Goal: Use online tool/utility

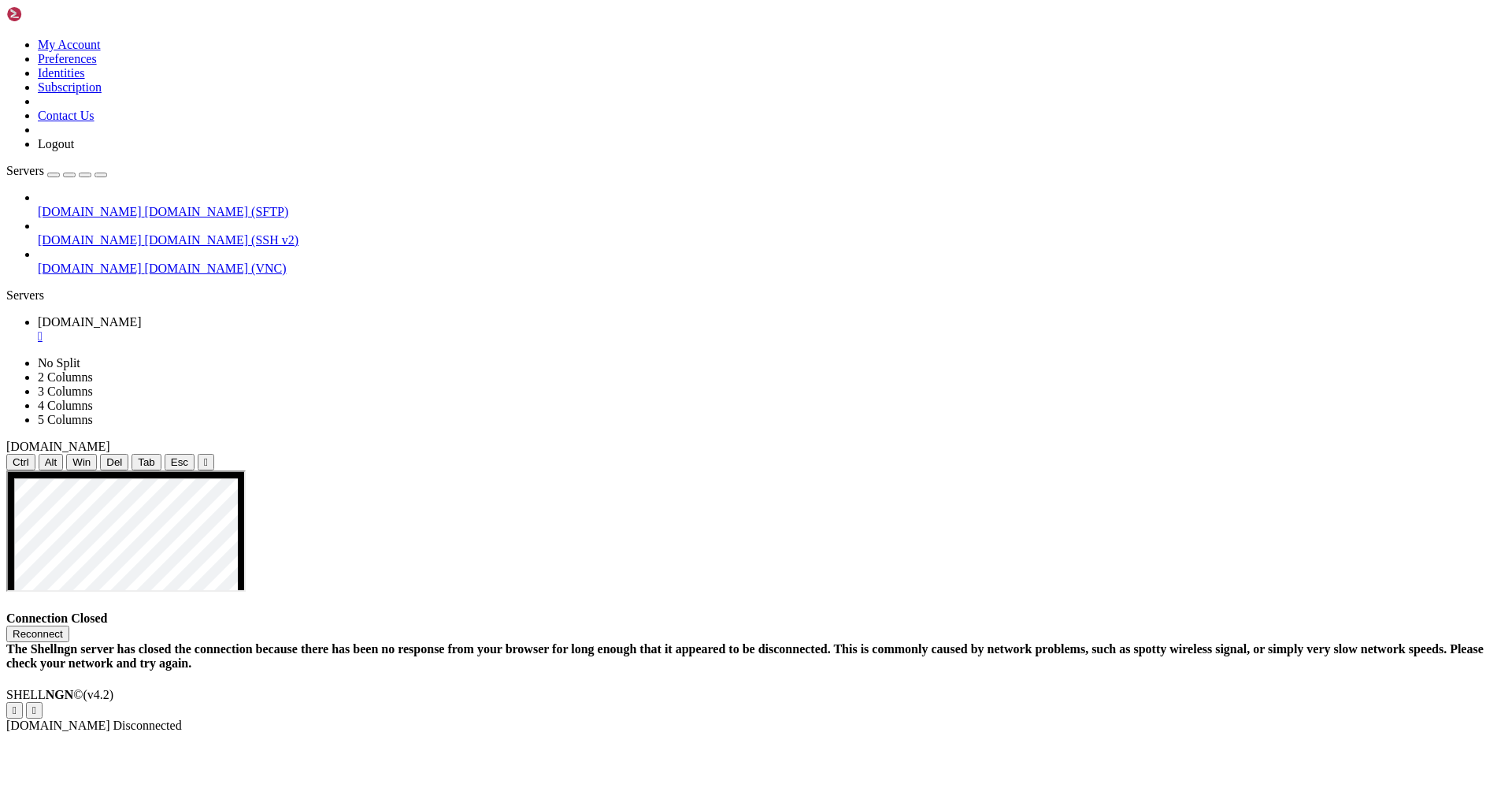
click at [69, 625] on button "Reconnect" at bounding box center [37, 633] width 63 height 17
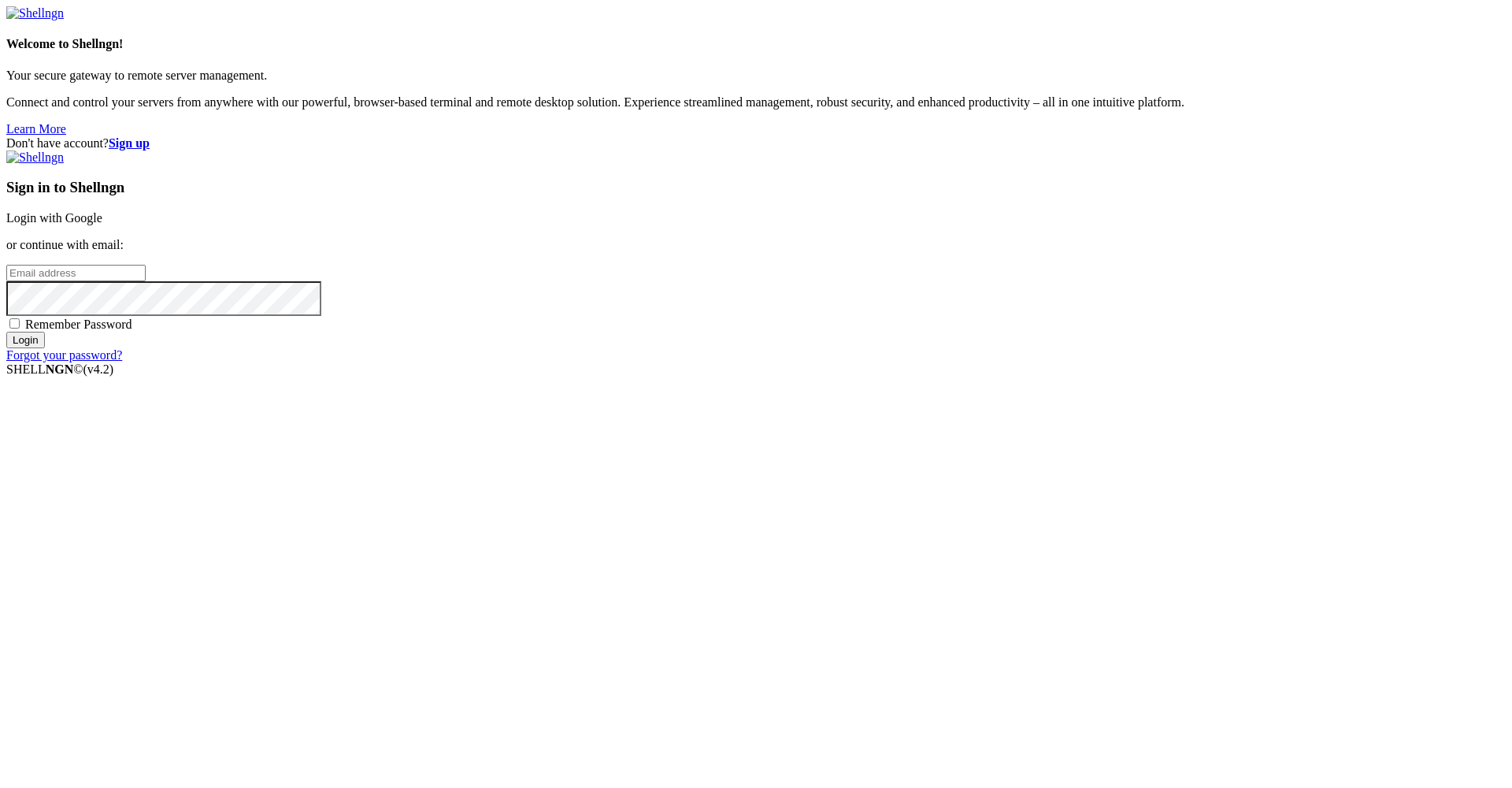
click at [102, 224] on link "Login with Google" at bounding box center [54, 217] width 96 height 13
